Goal: Task Accomplishment & Management: Complete application form

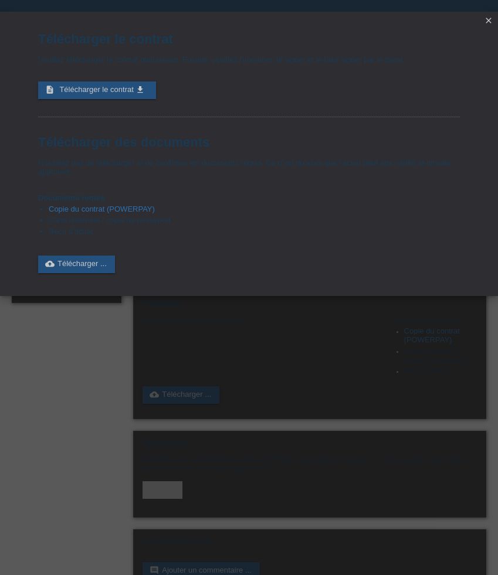
click at [490, 19] on icon "close" at bounding box center [487, 20] width 9 height 9
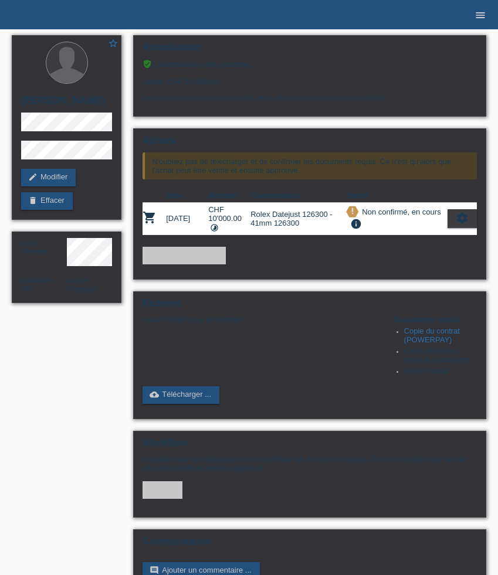
click at [478, 18] on icon "menu" at bounding box center [480, 15] width 12 height 12
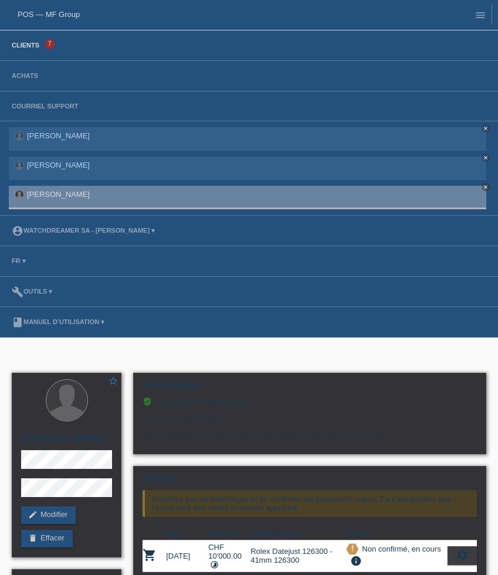
click at [32, 46] on link "Clients" at bounding box center [25, 45] width 39 height 7
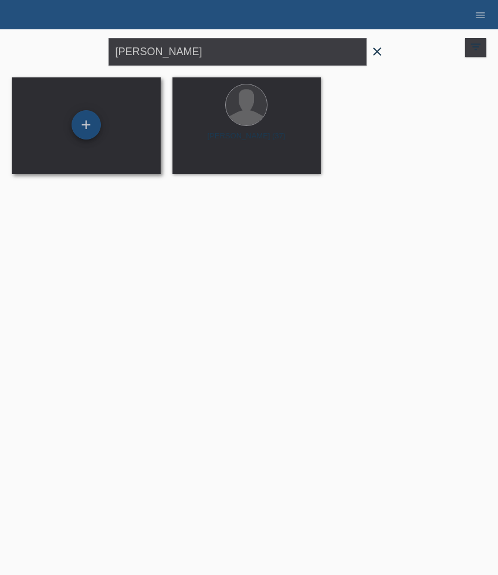
click at [87, 127] on div "+" at bounding box center [85, 124] width 29 height 29
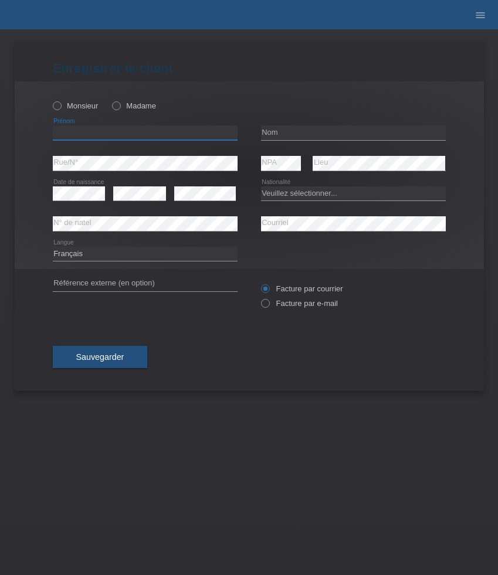
click at [97, 134] on input "text" at bounding box center [145, 132] width 185 height 15
paste input "[PERSON_NAME]"
type input "[PERSON_NAME]"
click at [74, 114] on div "Monsieur Madame" at bounding box center [145, 106] width 185 height 24
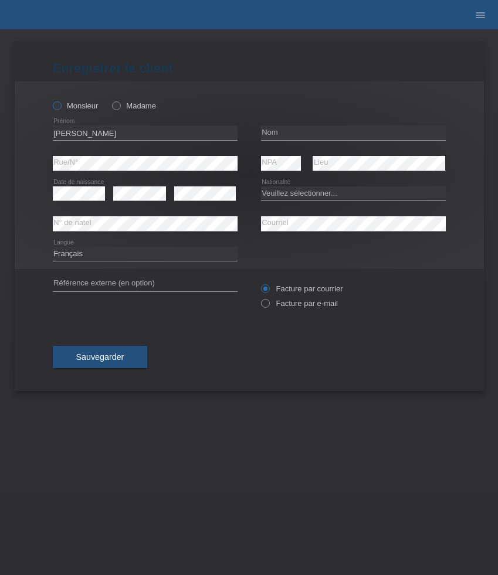
click at [75, 105] on label "Monsieur" at bounding box center [76, 105] width 46 height 9
click at [60, 105] on input "Monsieur" at bounding box center [57, 105] width 8 height 8
radio input "true"
click at [274, 131] on input "text" at bounding box center [353, 132] width 185 height 15
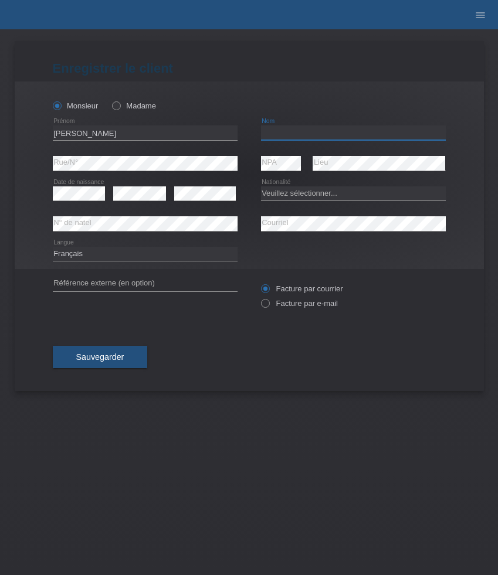
paste input "[PERSON_NAME]"
type input "[PERSON_NAME]"
click at [312, 195] on select "Veuillez sélectionner... Suisse Allemagne Autriche Liechtenstein ------------ A…" at bounding box center [353, 193] width 185 height 14
select select "CH"
click at [261, 186] on select "Veuillez sélectionner... Suisse Allemagne Autriche Liechtenstein ------------ A…" at bounding box center [353, 193] width 185 height 14
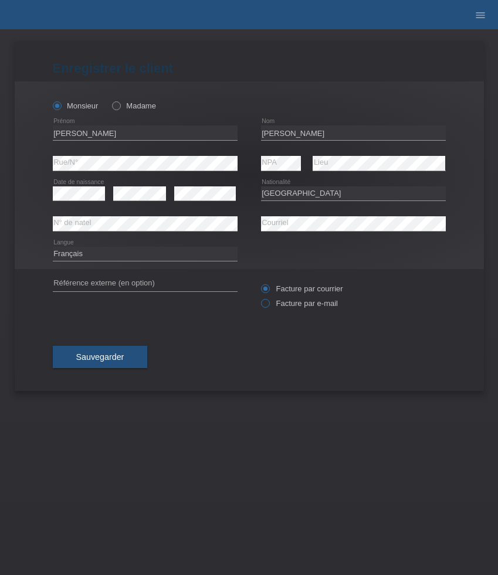
click at [277, 308] on label "Facture par e-mail" at bounding box center [299, 303] width 77 height 9
click at [268, 308] on input "Facture par e-mail" at bounding box center [265, 306] width 8 height 15
radio input "true"
click at [122, 257] on select "Deutsch Français Italiano English" at bounding box center [145, 254] width 185 height 14
select select "de"
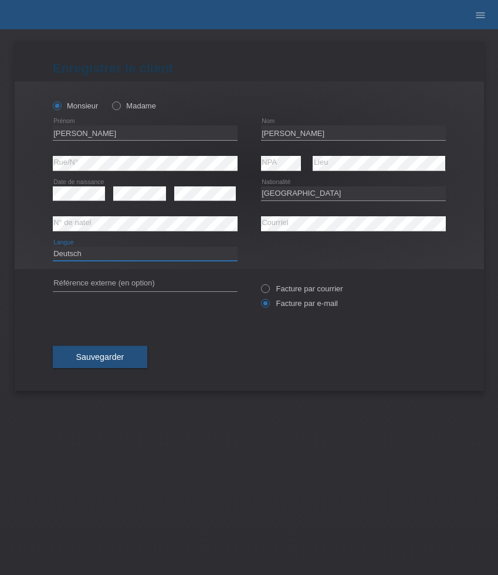
click at [53, 247] on select "Deutsch Français Italiano English" at bounding box center [145, 254] width 185 height 14
click at [109, 352] on button "Sauvegarder" at bounding box center [100, 357] width 95 height 22
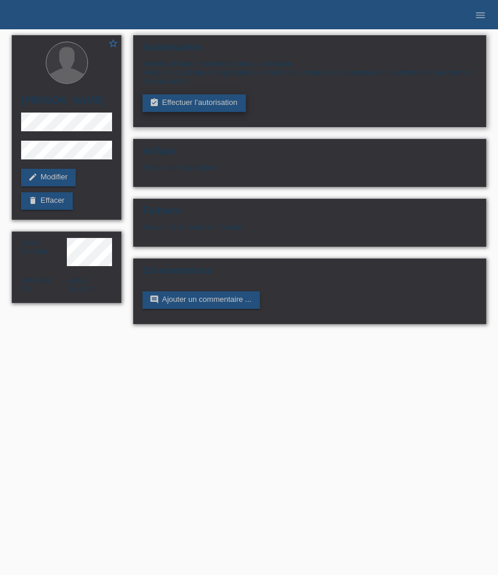
click at [182, 111] on link "assignment_turned_in Effectuer l’autorisation" at bounding box center [193, 103] width 103 height 18
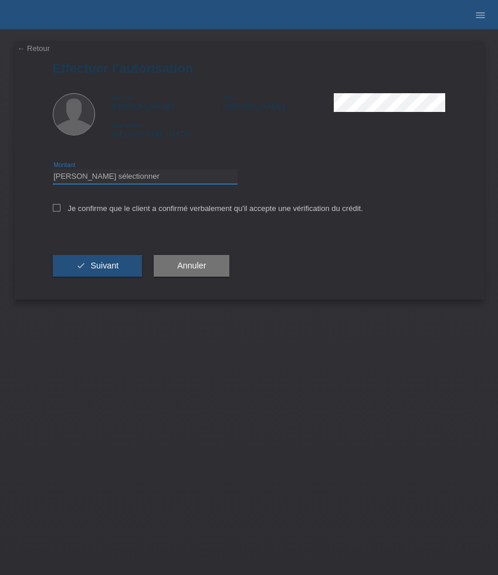
click at [184, 179] on select "Veuillez sélectionner CHF 1.00 - CHF 499.00 CHF 500.00 - CHF 1'999.00 CHF 2'000…" at bounding box center [145, 176] width 185 height 14
select select "3"
click at [53, 171] on select "Veuillez sélectionner CHF 1.00 - CHF 499.00 CHF 500.00 - CHF 1'999.00 CHF 2'000…" at bounding box center [145, 176] width 185 height 14
click at [159, 209] on label "Je confirme que le client a confirmé verbalement qu'il accepte une vérification…" at bounding box center [208, 208] width 310 height 9
click at [60, 209] on input "Je confirme que le client a confirmé verbalement qu'il accepte une vérification…" at bounding box center [57, 208] width 8 height 8
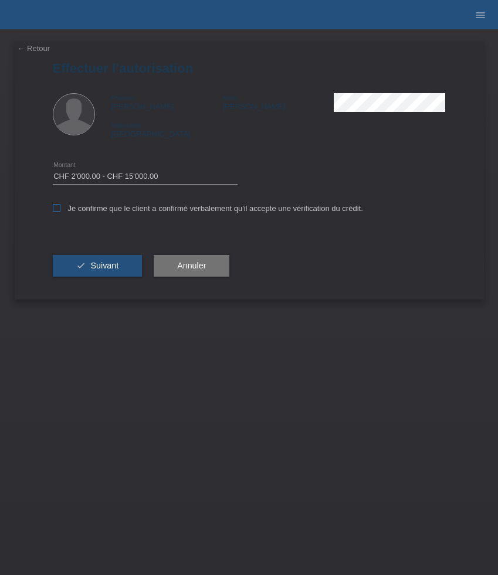
checkbox input "true"
click at [120, 268] on button "check Suivant" at bounding box center [98, 266] width 90 height 22
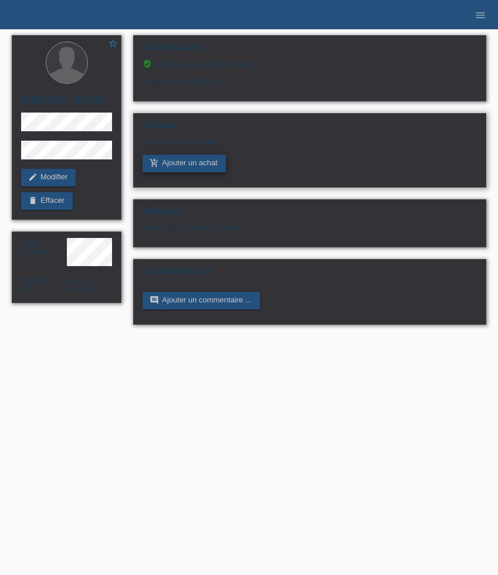
click at [179, 164] on link "add_shopping_cart Ajouter un achat" at bounding box center [183, 164] width 83 height 18
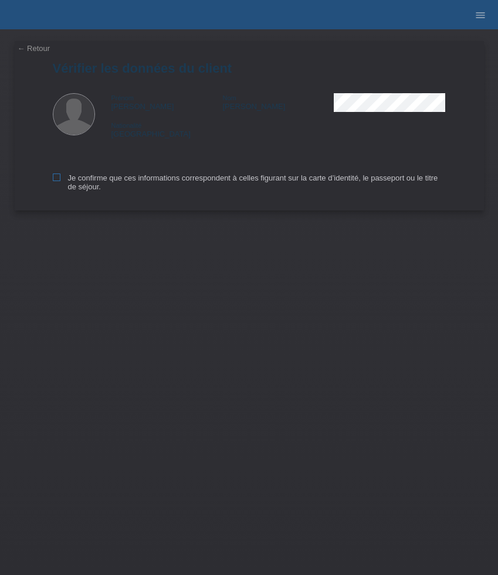
click at [97, 178] on label "Je confirme que ces informations correspondent à celles figurant sur la carte d…" at bounding box center [249, 182] width 393 height 18
click at [60, 178] on input "Je confirme que ces informations correspondent à celles figurant sur la carte d…" at bounding box center [57, 177] width 8 height 8
checkbox input "true"
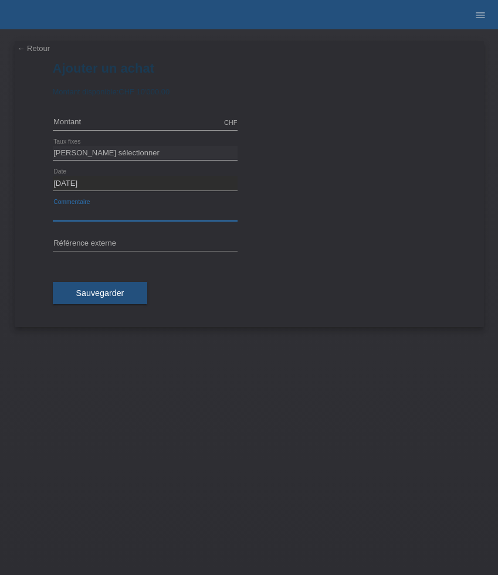
click at [102, 210] on input "text" at bounding box center [145, 213] width 185 height 15
paste input "Omega Seamaster Diver 300M - 43.5mm 210.92.44.20.01.001"
type input "Omega Seamaster Diver 300M - 43.5mm 210.92.44.20.01.001"
click at [85, 121] on input "text" at bounding box center [145, 122] width 185 height 15
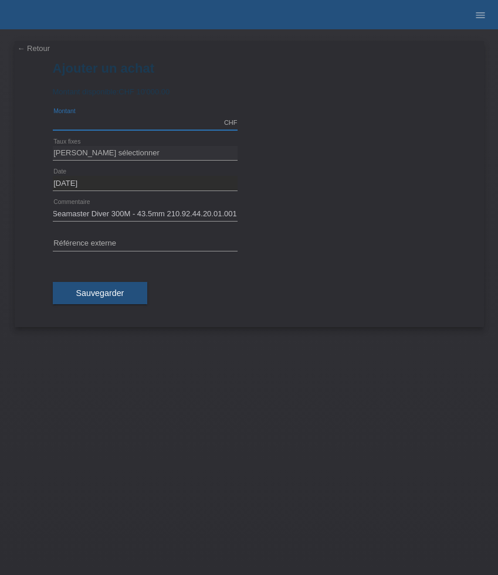
scroll to position [0, 0]
type input "8400.00"
click at [155, 154] on select "Veuillez sélectionner 6 versements 12 versements 24 versements 36 versements 48…" at bounding box center [145, 153] width 185 height 14
select select "626"
click at [53, 146] on select "Veuillez sélectionner 6 versements 12 versements 24 versements 36 versements 48…" at bounding box center [145, 153] width 185 height 14
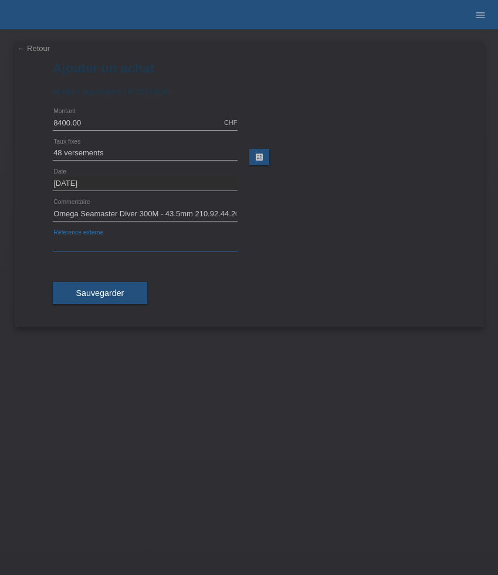
click at [137, 237] on input "text" at bounding box center [145, 244] width 185 height 15
paste input "530895"
type input "530895"
click at [105, 294] on span "Sauvegarder" at bounding box center [100, 292] width 48 height 9
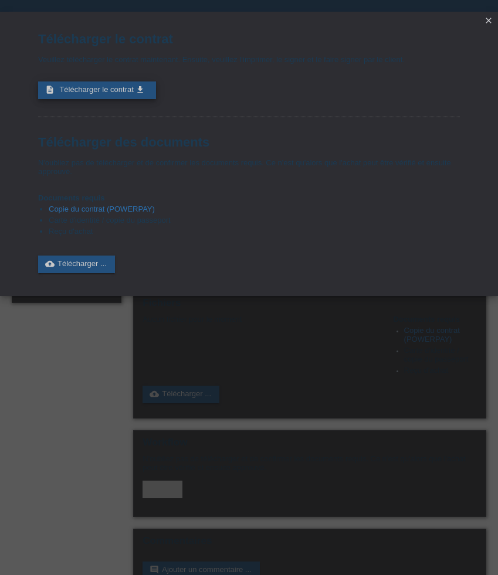
click at [66, 87] on span "Télécharger le contrat" at bounding box center [96, 89] width 74 height 9
